Goal: Task Accomplishment & Management: Complete application form

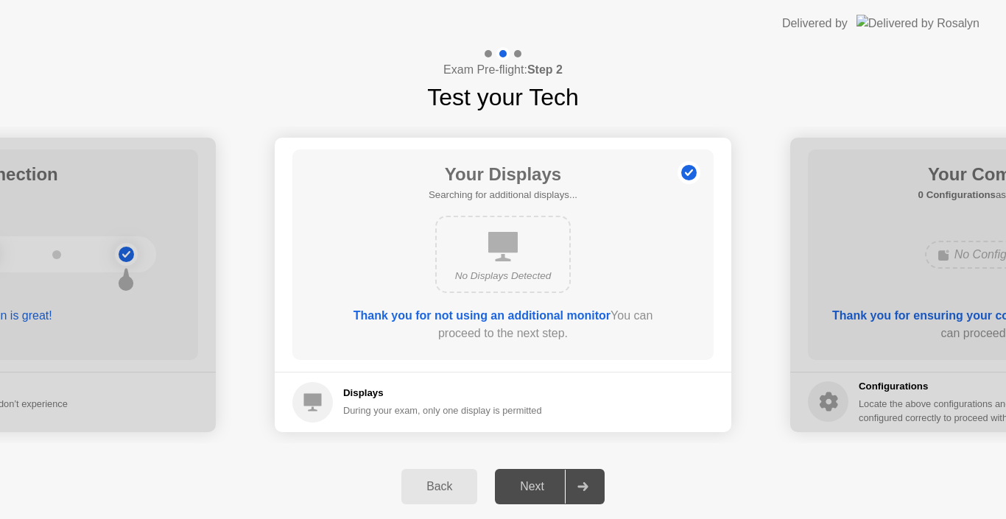
click at [578, 480] on div at bounding box center [582, 487] width 35 height 34
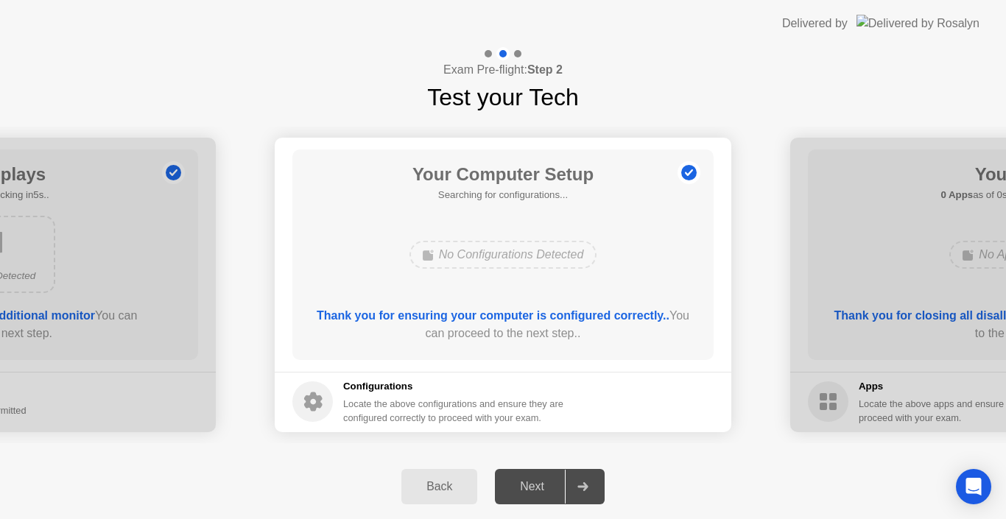
click at [578, 480] on div at bounding box center [582, 487] width 35 height 34
click at [560, 481] on div "Next" at bounding box center [532, 486] width 66 height 13
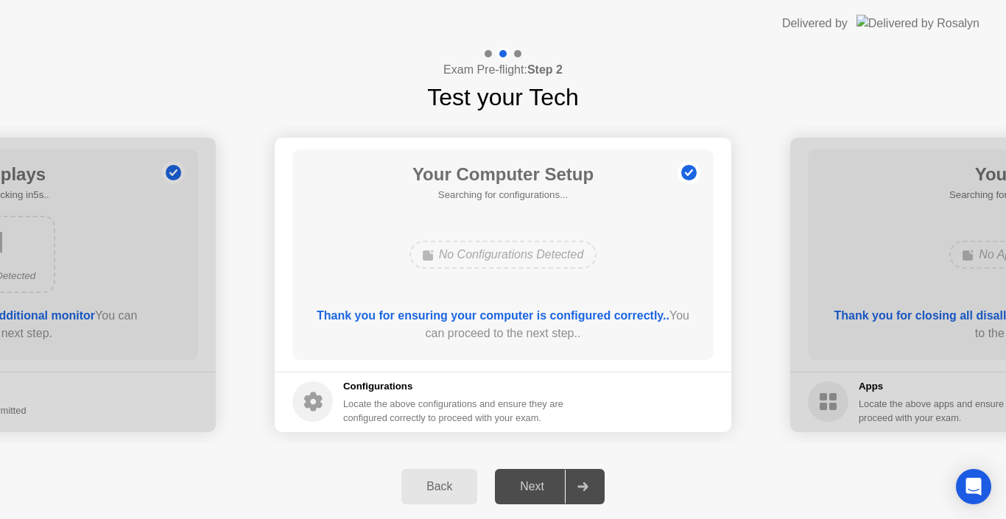
click at [560, 482] on div "Next" at bounding box center [532, 486] width 66 height 13
click at [553, 488] on div "Next" at bounding box center [532, 486] width 66 height 13
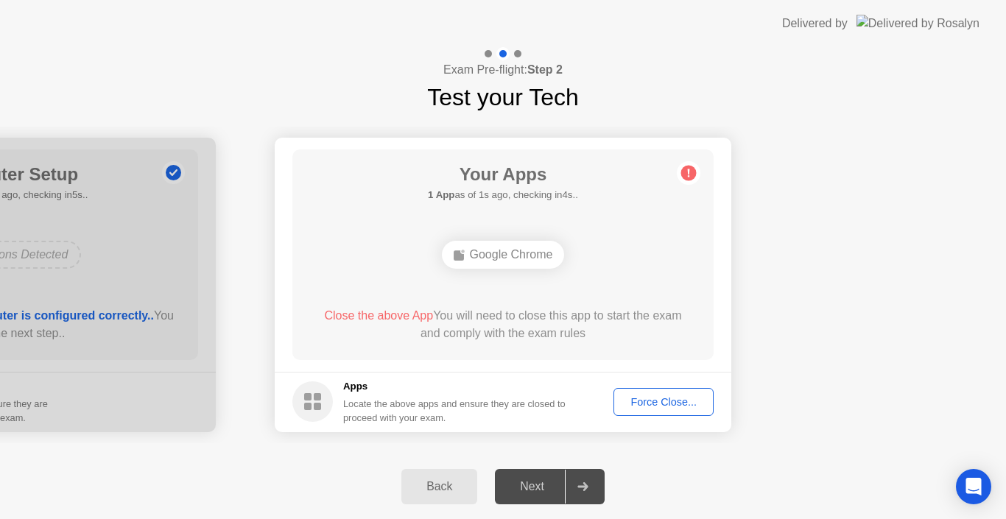
click at [673, 404] on div "Force Close..." at bounding box center [664, 402] width 90 height 12
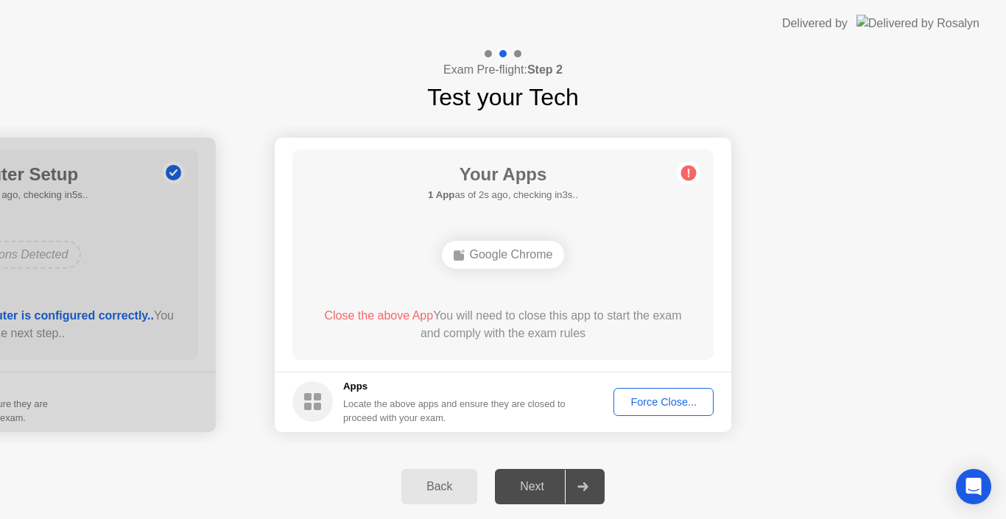
click at [650, 406] on div "Force Close..." at bounding box center [664, 402] width 90 height 12
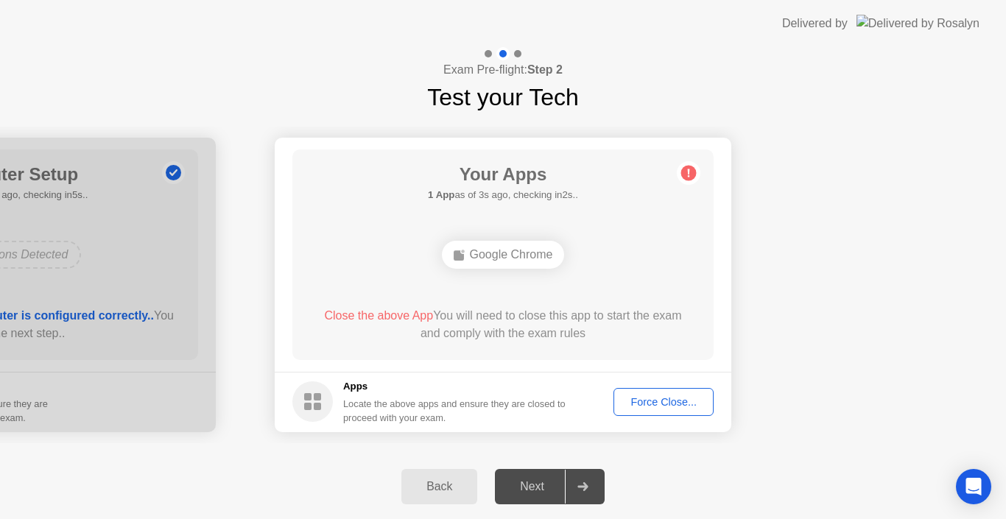
click at [662, 412] on button "Force Close..." at bounding box center [663, 402] width 100 height 28
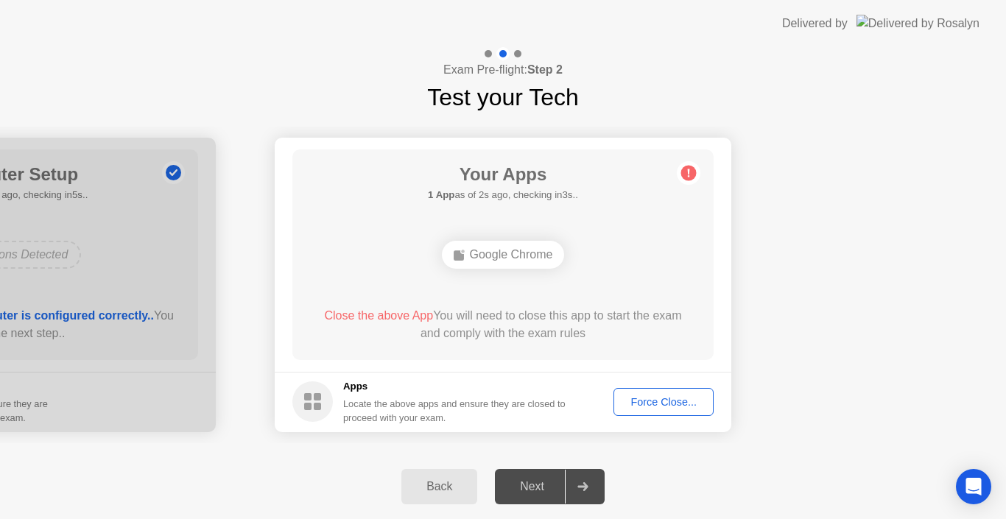
click at [628, 404] on div "Force Close..." at bounding box center [664, 402] width 90 height 12
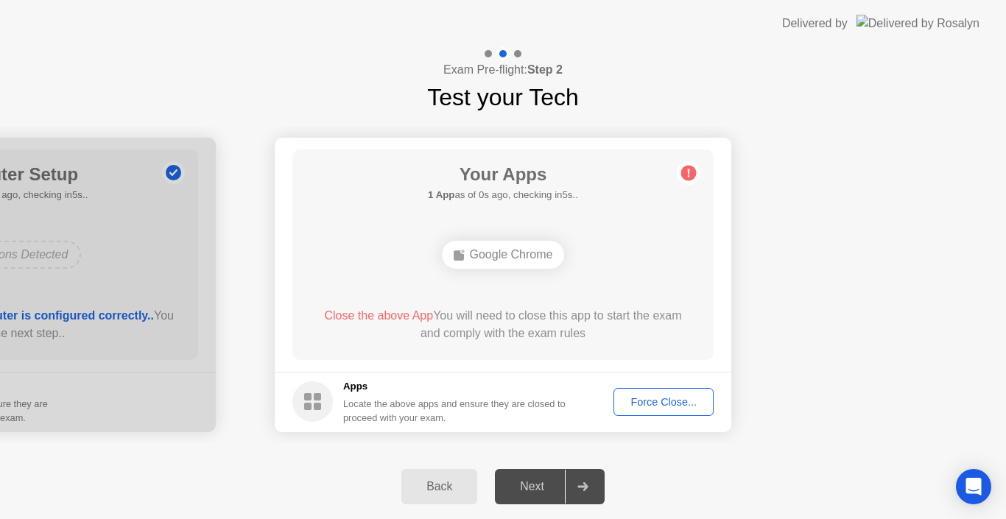
click at [639, 410] on button "Force Close..." at bounding box center [663, 402] width 100 height 28
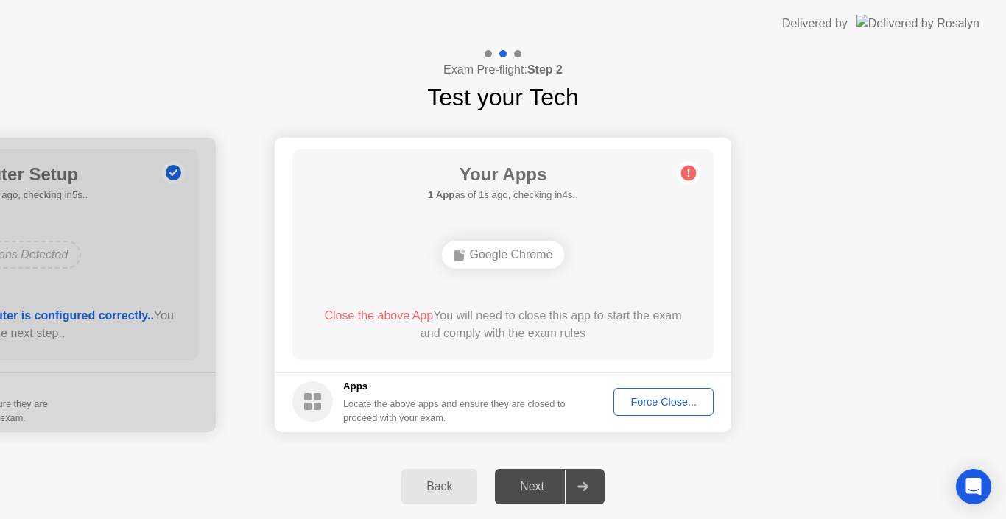
drag, startPoint x: 548, startPoint y: 486, endPoint x: 508, endPoint y: 404, distance: 91.6
click at [508, 404] on div "Exam Pre-flight: Step 2 Test your Tech Your Connection Your connection is great…" at bounding box center [503, 283] width 1006 height 472
click at [627, 400] on div "Force Close..." at bounding box center [664, 402] width 90 height 12
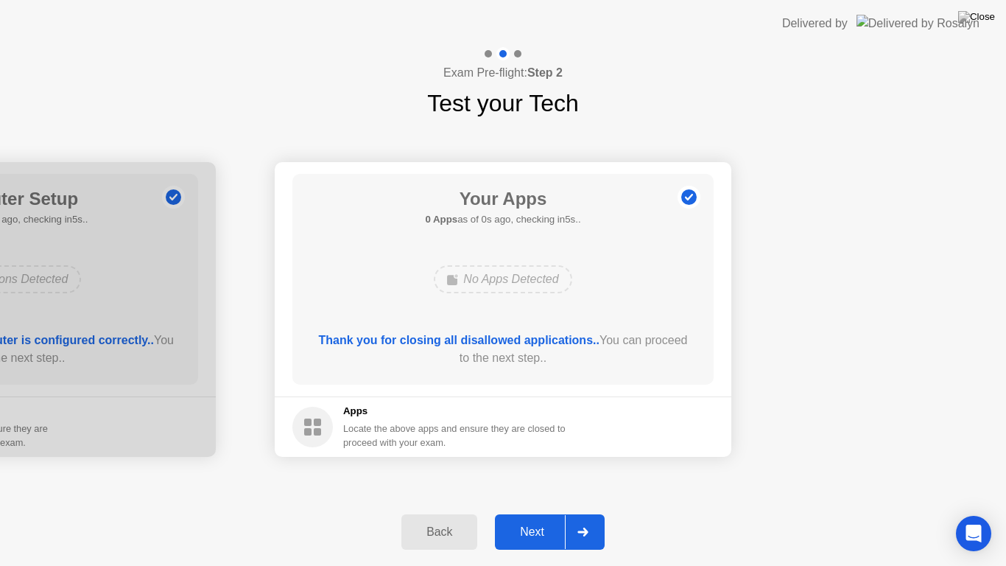
click at [520, 518] on div "Next" at bounding box center [532, 531] width 66 height 13
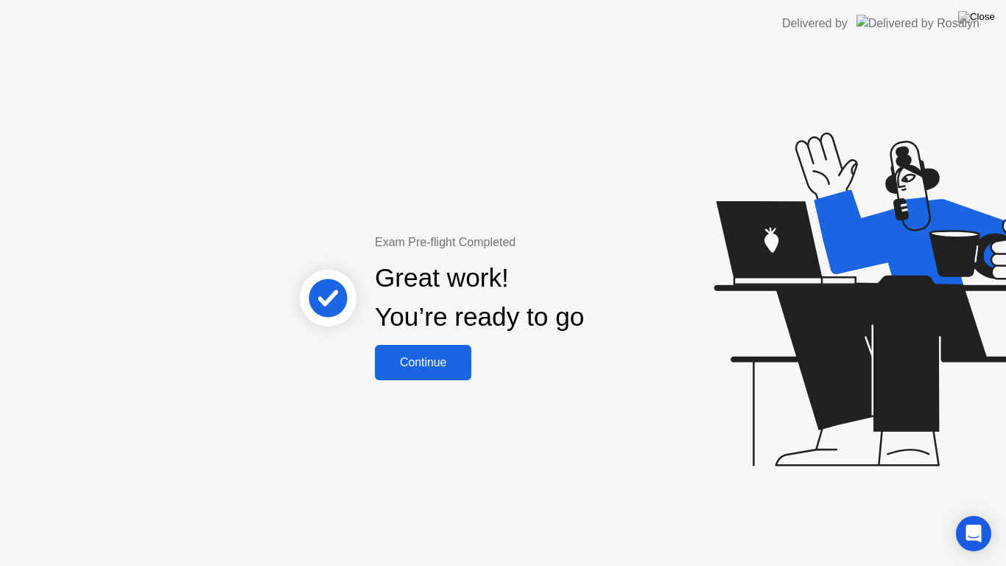
click at [395, 356] on div "Continue" at bounding box center [423, 362] width 88 height 13
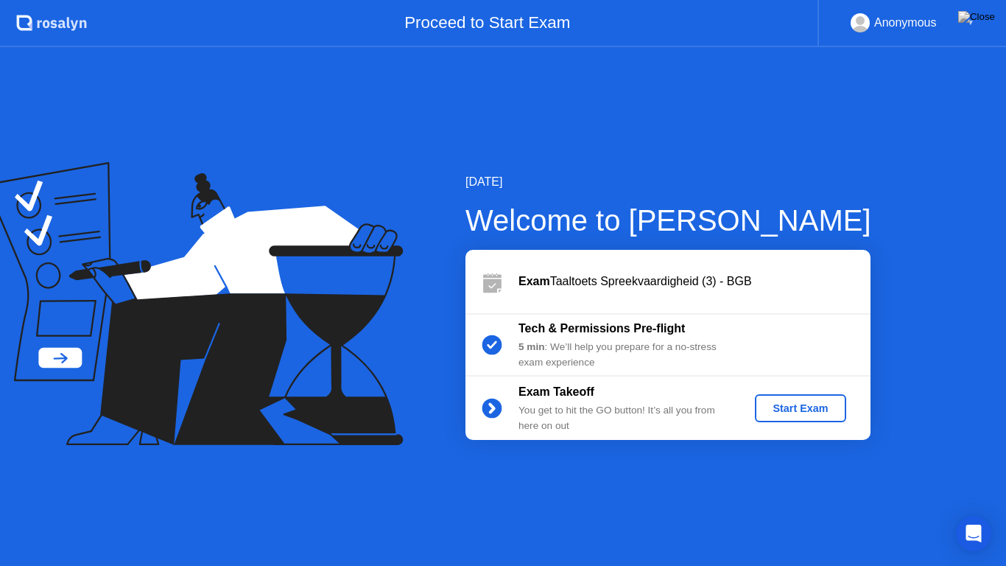
click at [816, 403] on div "Start Exam" at bounding box center [800, 408] width 79 height 12
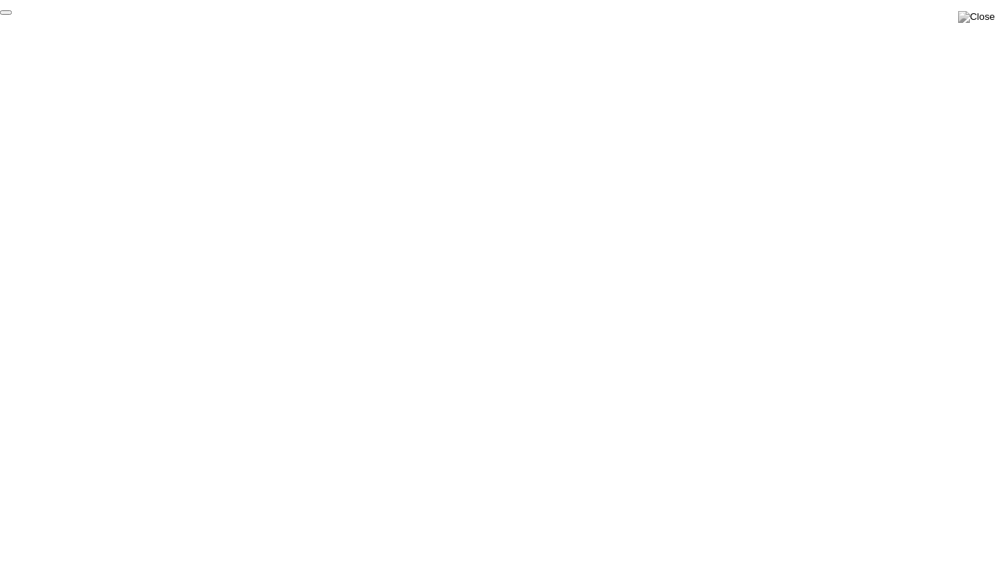
click div "End Proctoring Session"
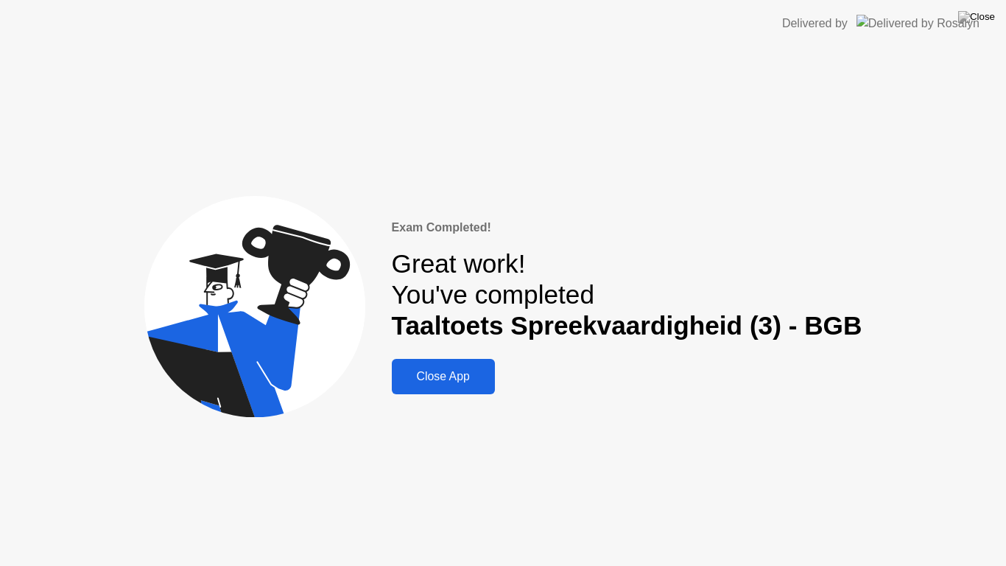
click at [896, 484] on div "Exam Completed! Great work! You've completed Taaltoets Spreekvaardigheid (3) - …" at bounding box center [503, 306] width 1006 height 518
click at [465, 370] on div "Close App" at bounding box center [443, 376] width 94 height 13
